Goal: Obtain resource: Download file/media

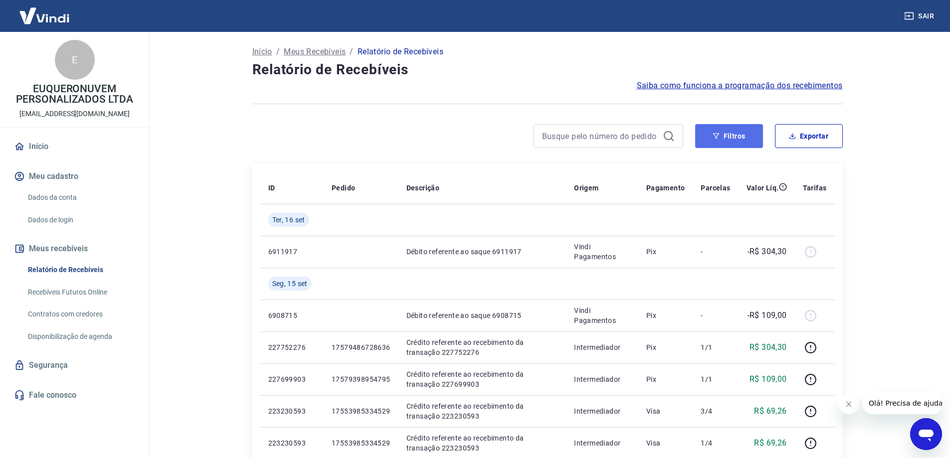
click at [739, 140] on button "Filtros" at bounding box center [729, 136] width 68 height 24
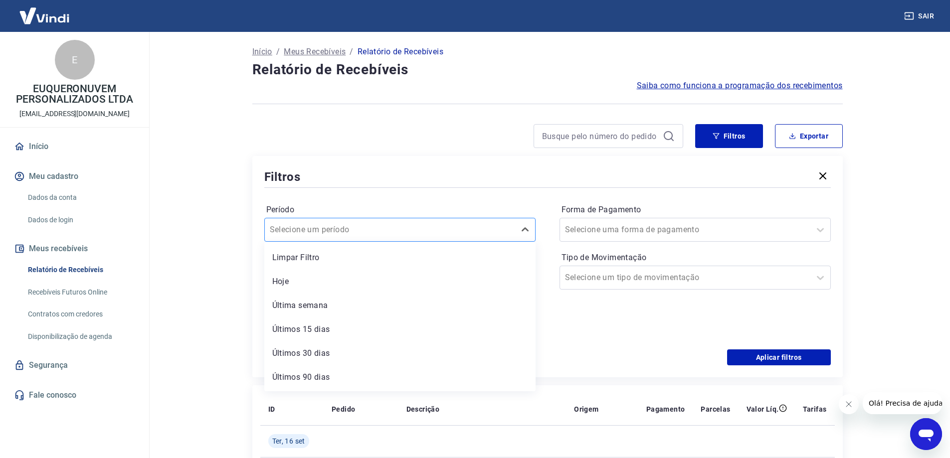
click at [348, 234] on input "Período" at bounding box center [320, 230] width 101 height 12
click at [166, 290] on main "Início / Meus Recebíveis / Relatório de Recebíveis Relatório de Recebíveis Saib…" at bounding box center [547, 245] width 805 height 426
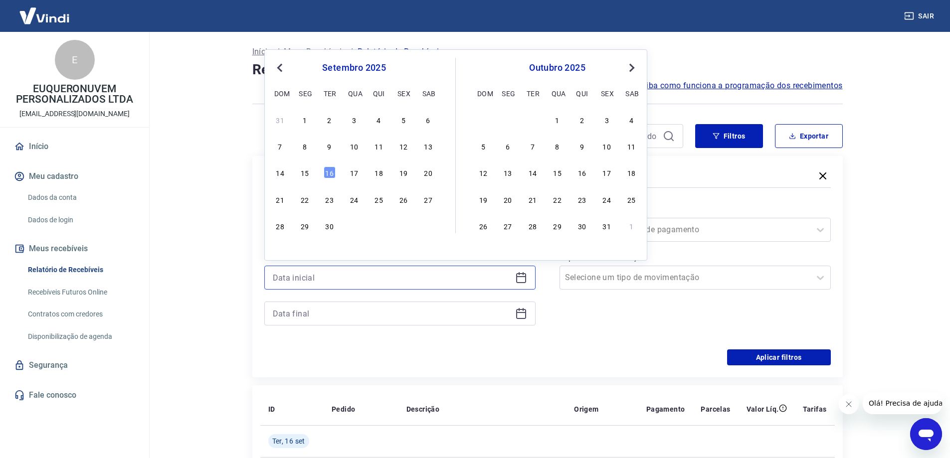
click at [335, 282] on input at bounding box center [392, 277] width 238 height 15
click at [281, 66] on span "Previous Month" at bounding box center [281, 67] width 0 height 11
drag, startPoint x: 404, startPoint y: 122, endPoint x: 329, endPoint y: 316, distance: 208.4
click at [404, 122] on div "1" at bounding box center [403, 120] width 12 height 12
type input "[DATE]"
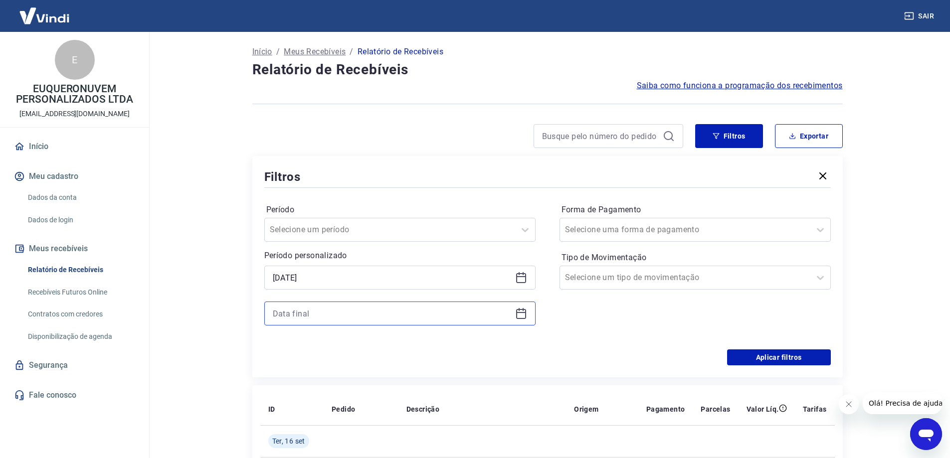
click at [332, 315] on input at bounding box center [392, 313] width 238 height 15
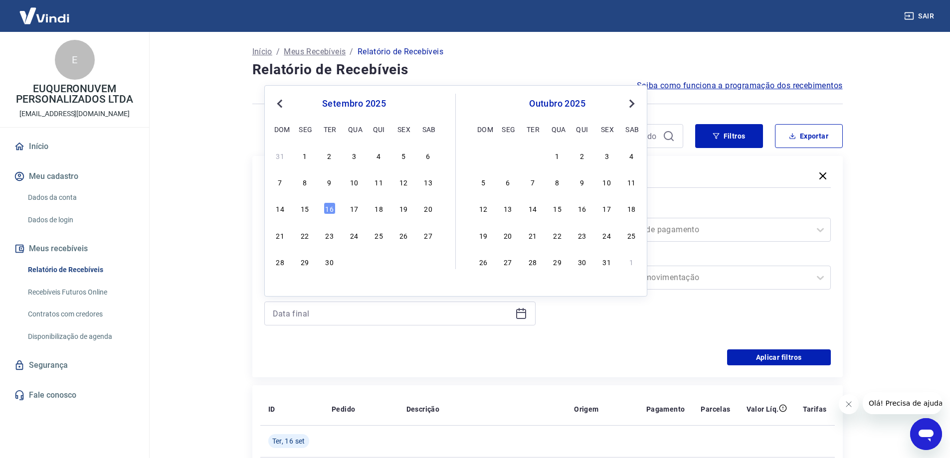
click at [279, 99] on button "Previous Month" at bounding box center [280, 104] width 12 height 12
click at [282, 288] on div "31" at bounding box center [280, 288] width 12 height 12
type input "[DATE]"
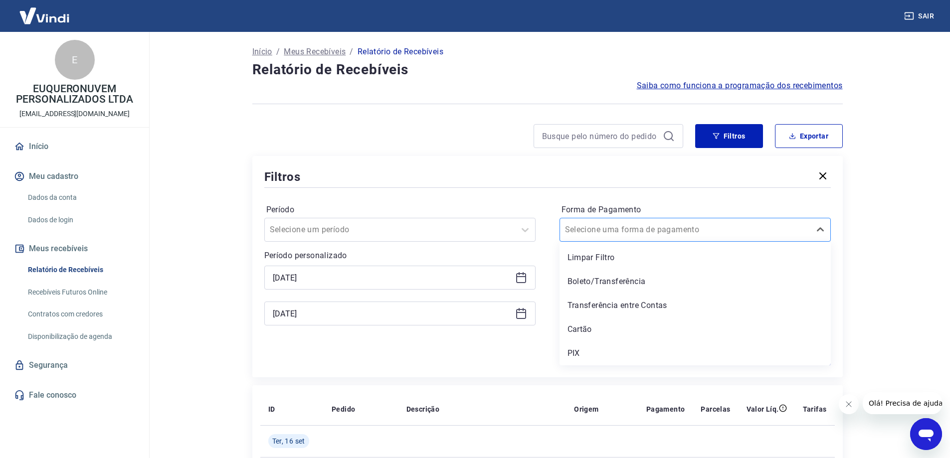
click at [614, 227] on input "Forma de Pagamento" at bounding box center [615, 230] width 101 height 12
click at [534, 356] on div "Aplicar filtros" at bounding box center [547, 358] width 567 height 16
click at [610, 279] on input "Tipo de Movimentação" at bounding box center [615, 278] width 101 height 12
click at [895, 296] on main "Início / Meus Recebíveis / Relatório de Recebíveis Relatório de Recebíveis Saib…" at bounding box center [547, 245] width 805 height 426
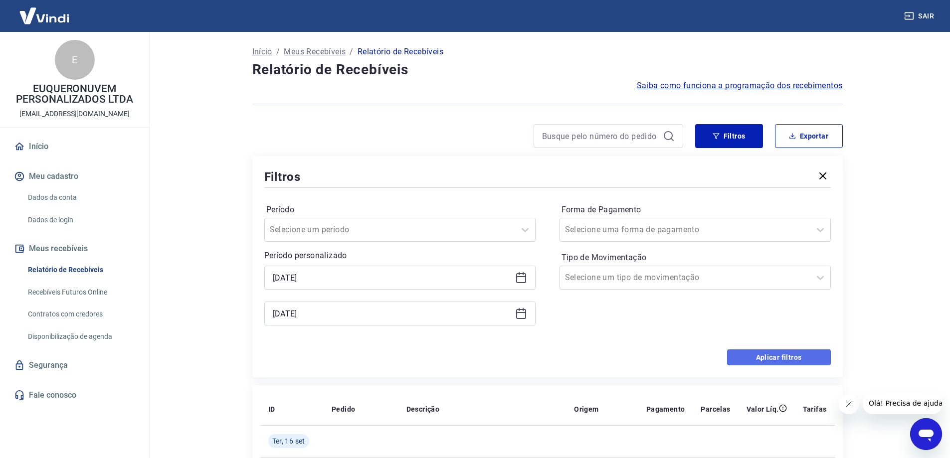
click at [786, 358] on button "Aplicar filtros" at bounding box center [779, 358] width 104 height 16
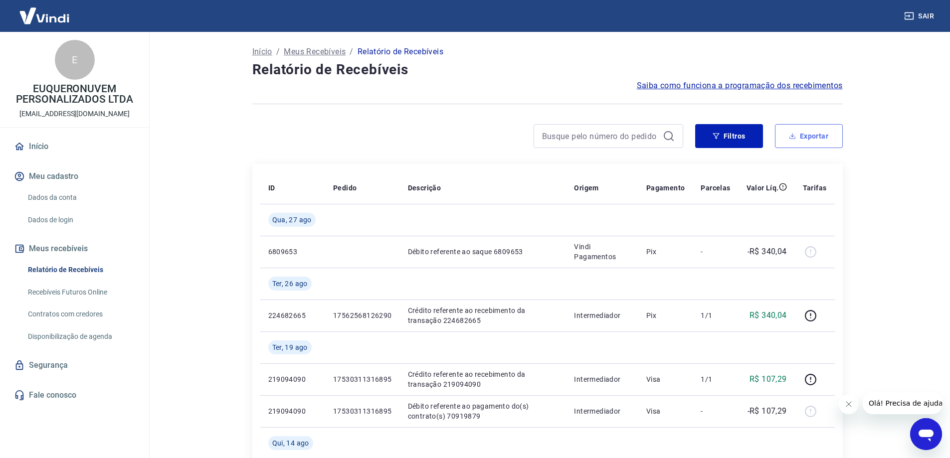
click at [804, 132] on button "Exportar" at bounding box center [809, 136] width 68 height 24
type input "[DATE]"
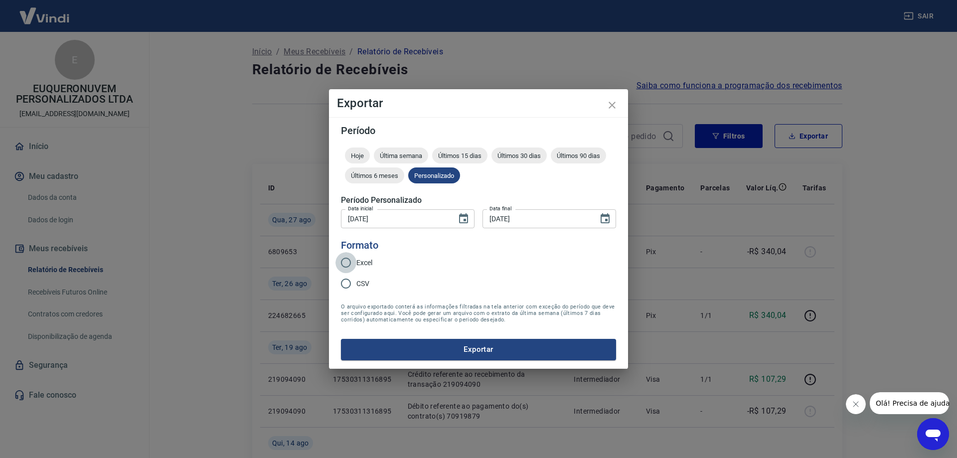
click at [346, 262] on input "Excel" at bounding box center [346, 262] width 21 height 21
radio input "true"
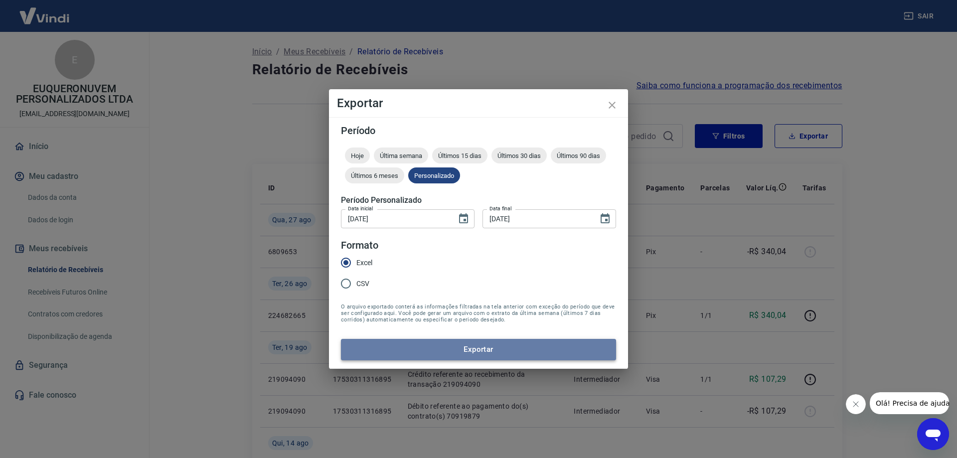
click at [446, 352] on button "Exportar" at bounding box center [478, 349] width 275 height 21
